Goal: Task Accomplishment & Management: Use online tool/utility

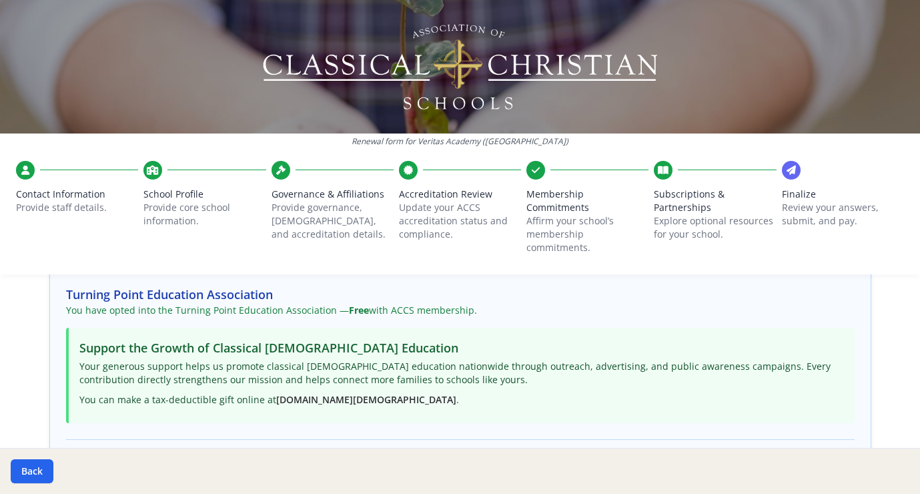
scroll to position [125, 0]
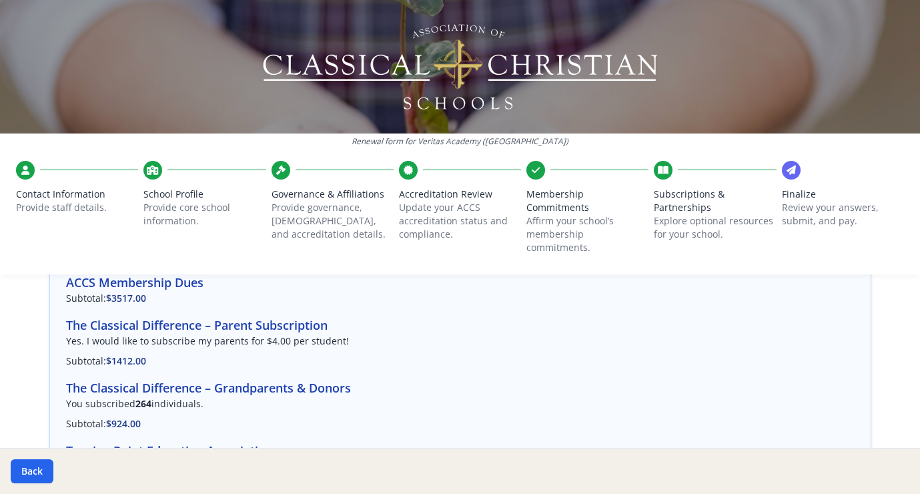
click at [159, 316] on h3 "The Classical Difference – Parent Subscription" at bounding box center [460, 325] width 789 height 19
click at [116, 354] on span "$1412.00" at bounding box center [126, 360] width 40 height 13
click at [309, 317] on h3 "The Classical Difference – Parent Subscription" at bounding box center [460, 325] width 789 height 19
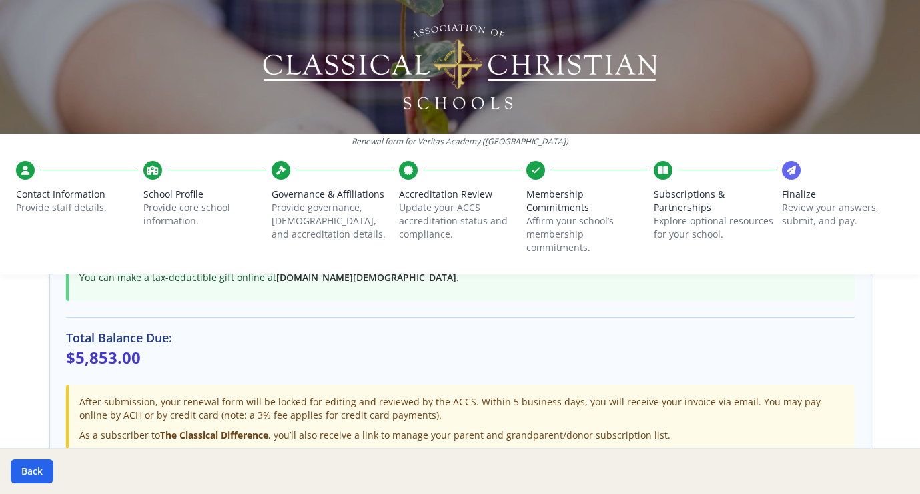
scroll to position [530, 0]
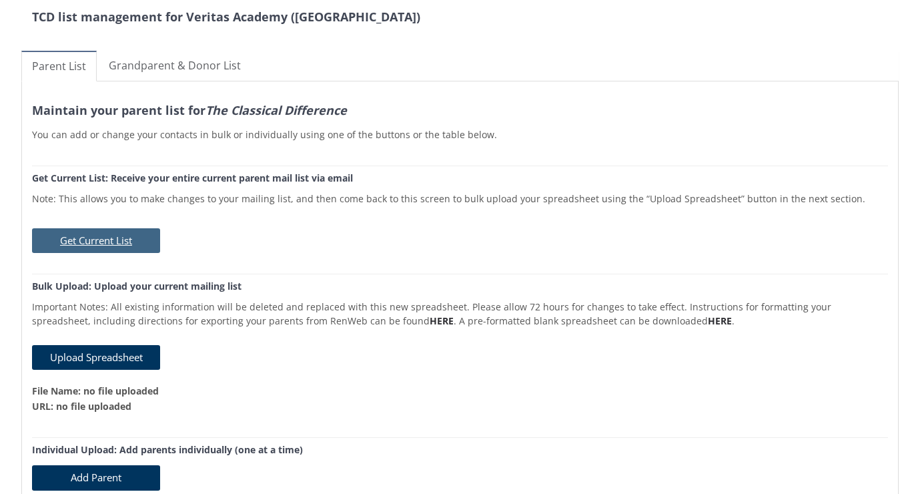
click at [96, 238] on button "Get Current List" at bounding box center [96, 240] width 128 height 25
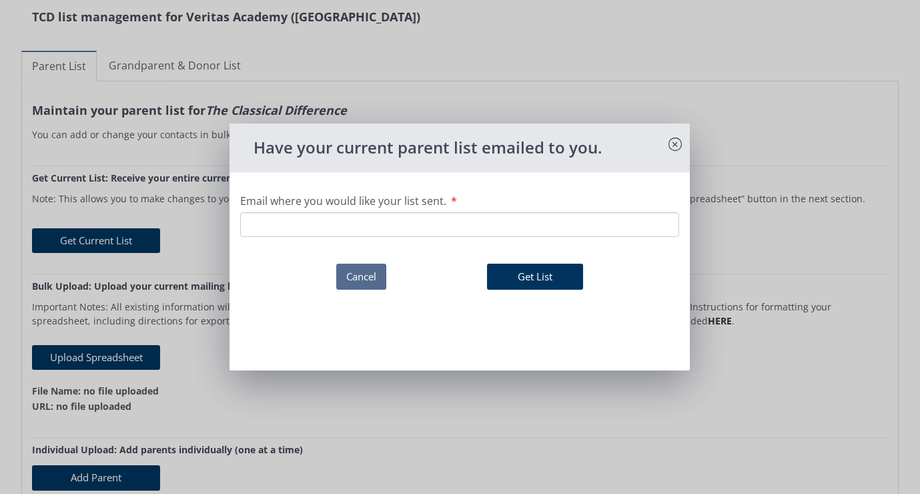
click at [352, 280] on button "Cancel" at bounding box center [361, 277] width 50 height 26
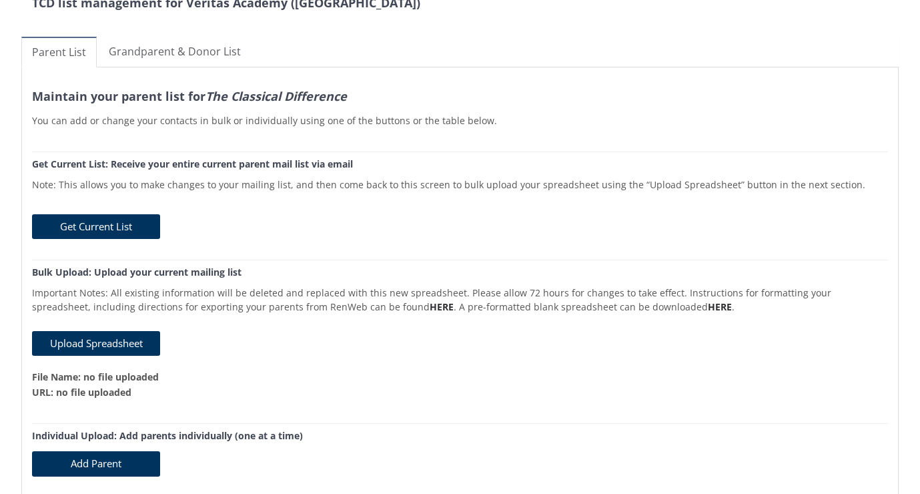
scroll to position [30, 0]
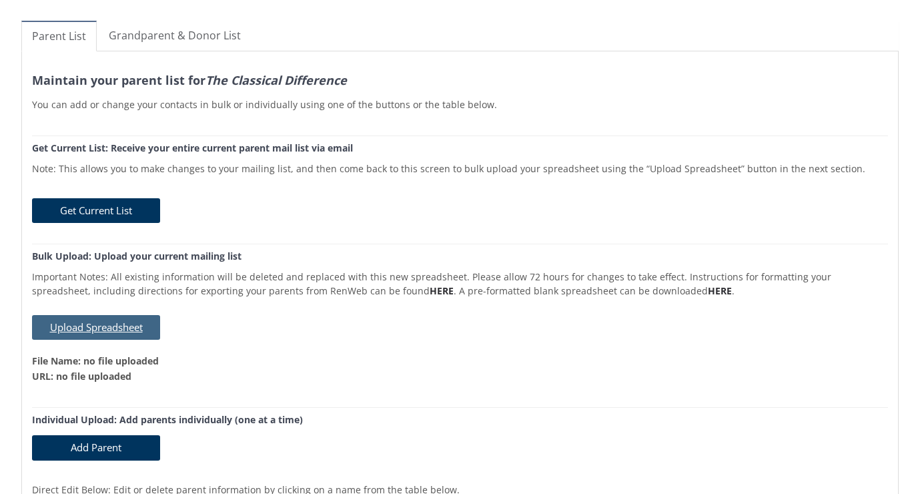
click at [111, 315] on button "Upload Spreadsheet" at bounding box center [96, 327] width 128 height 25
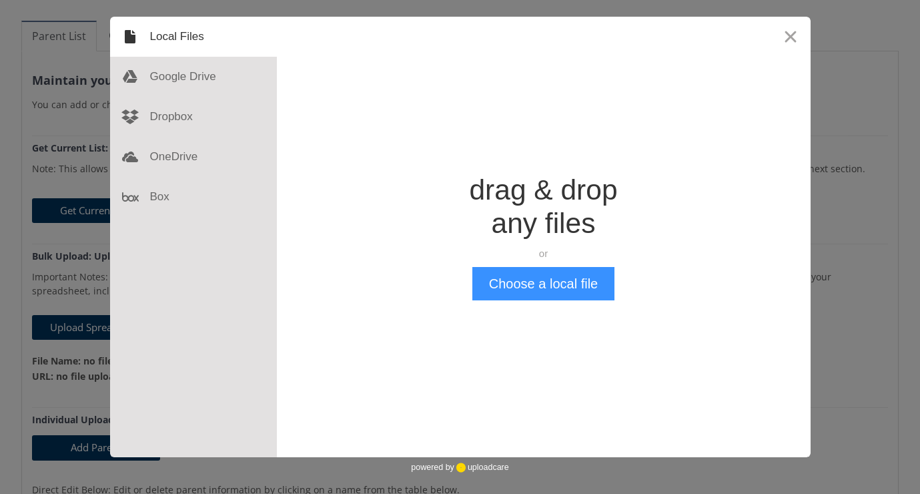
click at [530, 291] on button "Choose a local file" at bounding box center [544, 283] width 142 height 33
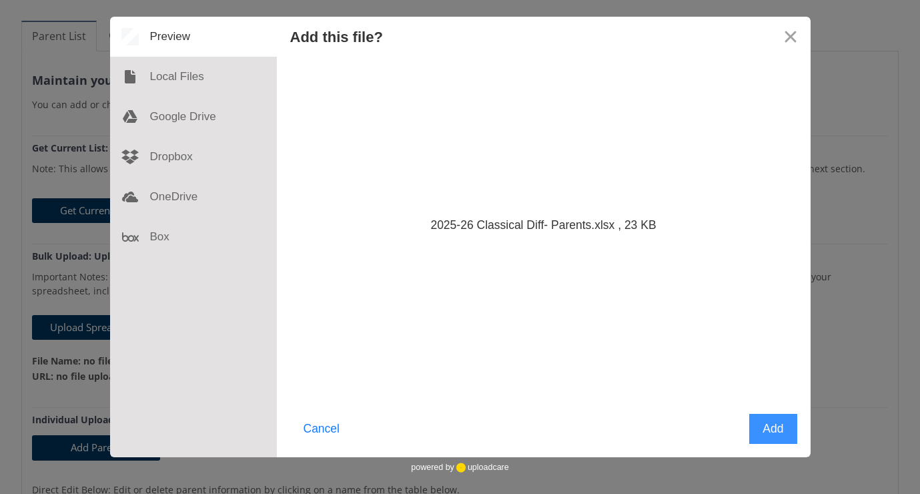
click at [761, 432] on button "Add" at bounding box center [773, 429] width 47 height 30
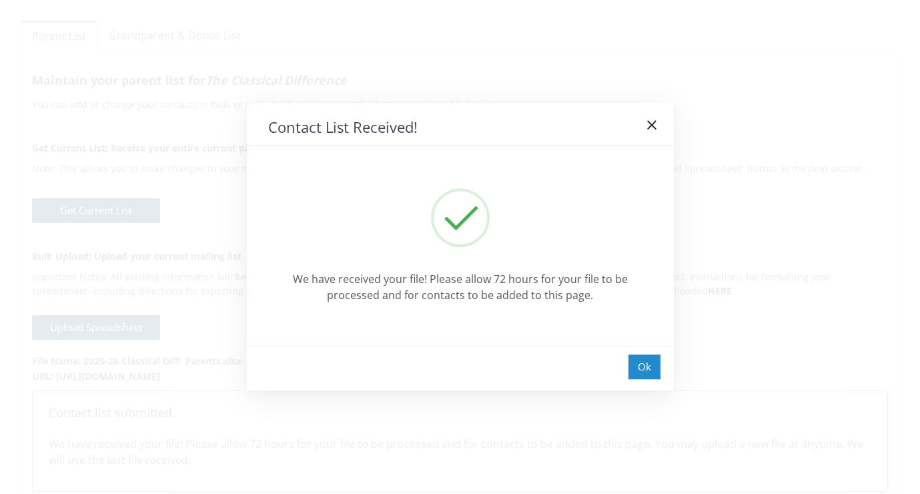
click at [643, 368] on div "Ok" at bounding box center [645, 366] width 32 height 25
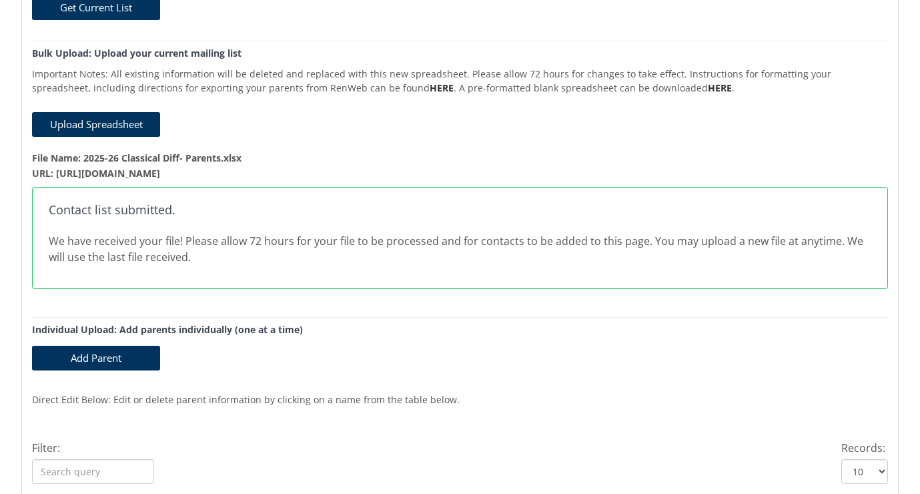
scroll to position [0, 0]
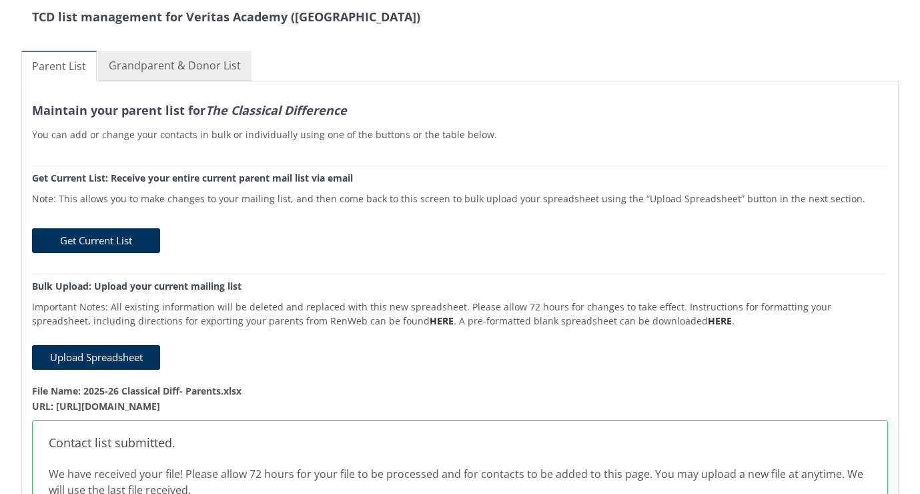
click at [150, 61] on link "Grandparent & Donor List" at bounding box center [175, 66] width 154 height 30
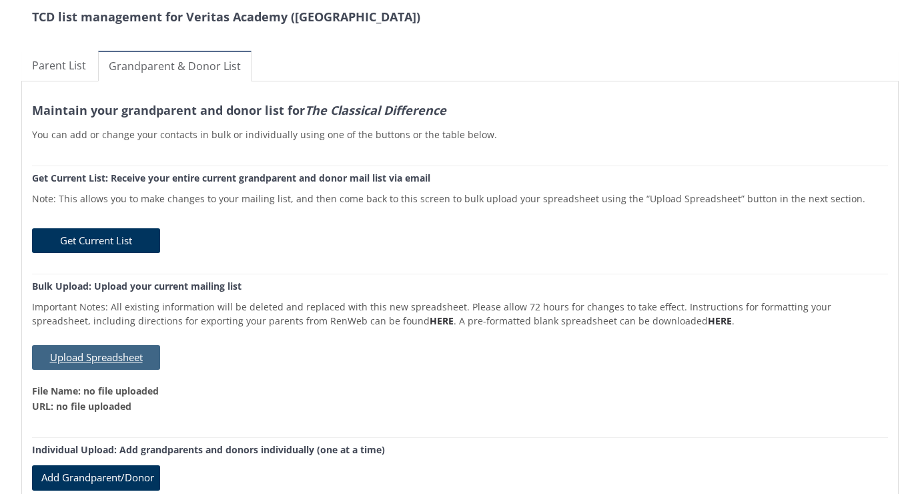
click at [119, 356] on button "Upload Spreadsheet" at bounding box center [96, 357] width 128 height 25
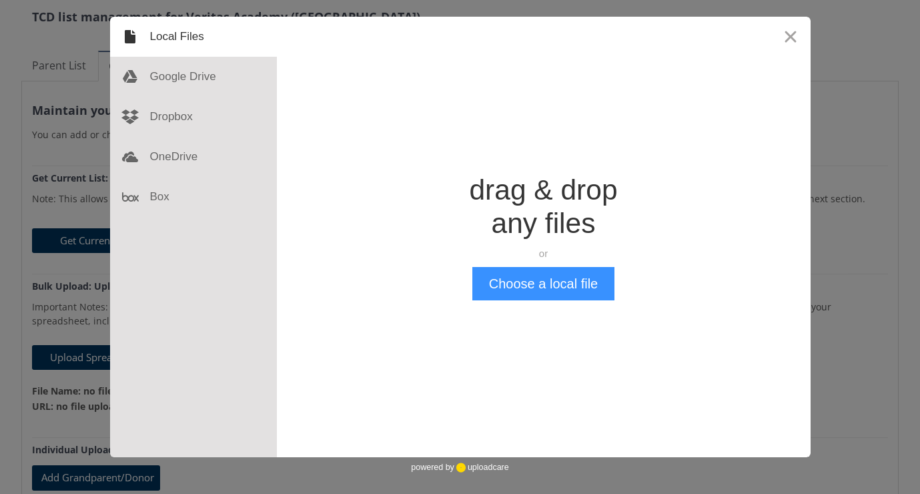
click at [539, 288] on button "Choose a local file" at bounding box center [544, 283] width 142 height 33
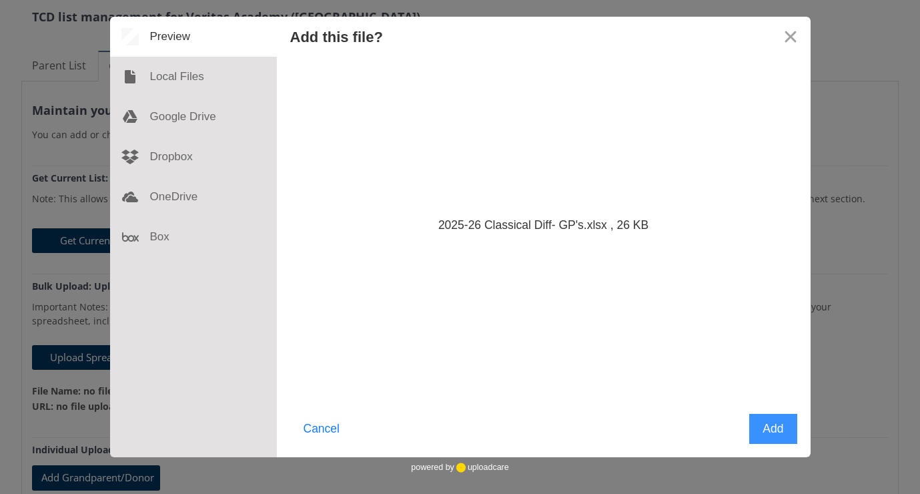
click at [762, 434] on button "Add" at bounding box center [773, 429] width 47 height 30
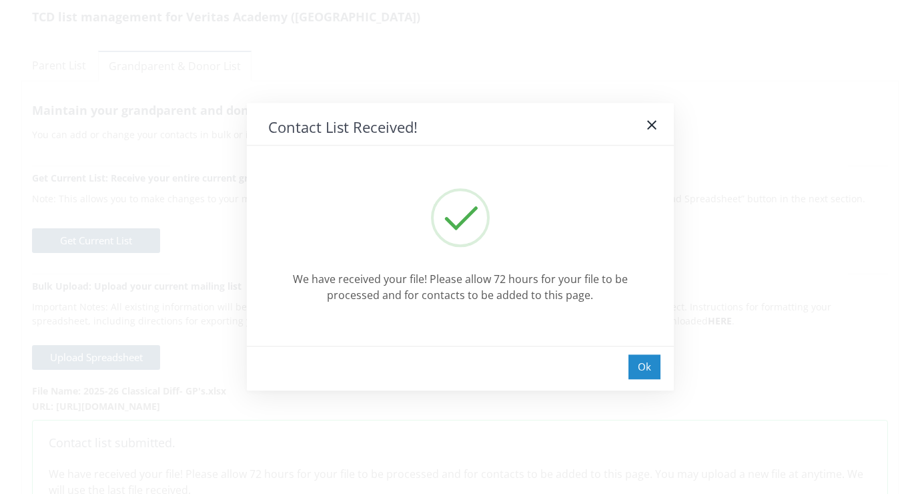
click at [649, 360] on div "Ok" at bounding box center [645, 366] width 32 height 25
